Goal: Information Seeking & Learning: Learn about a topic

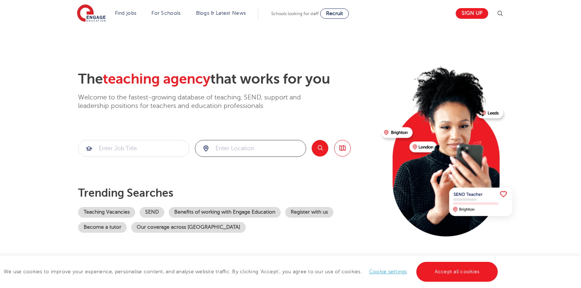
click at [233, 147] on input "search" at bounding box center [250, 148] width 110 height 16
click at [241, 172] on li "[GEOGRAPHIC_DATA]" at bounding box center [250, 170] width 105 height 15
type input "[GEOGRAPHIC_DATA]"
click at [321, 147] on button "Search" at bounding box center [319, 148] width 17 height 17
